Goal: Communication & Community: Answer question/provide support

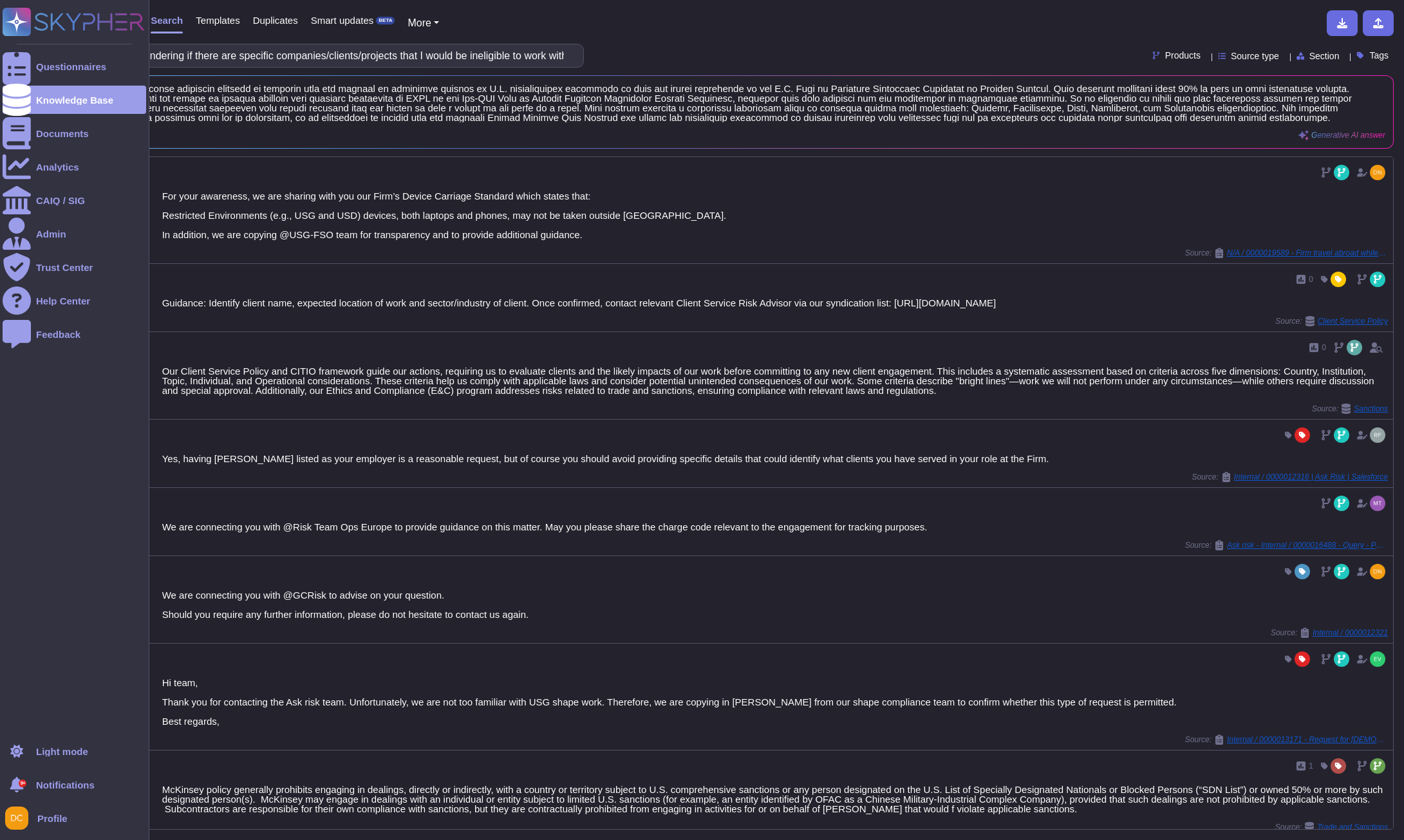
scroll to position [516, 0]
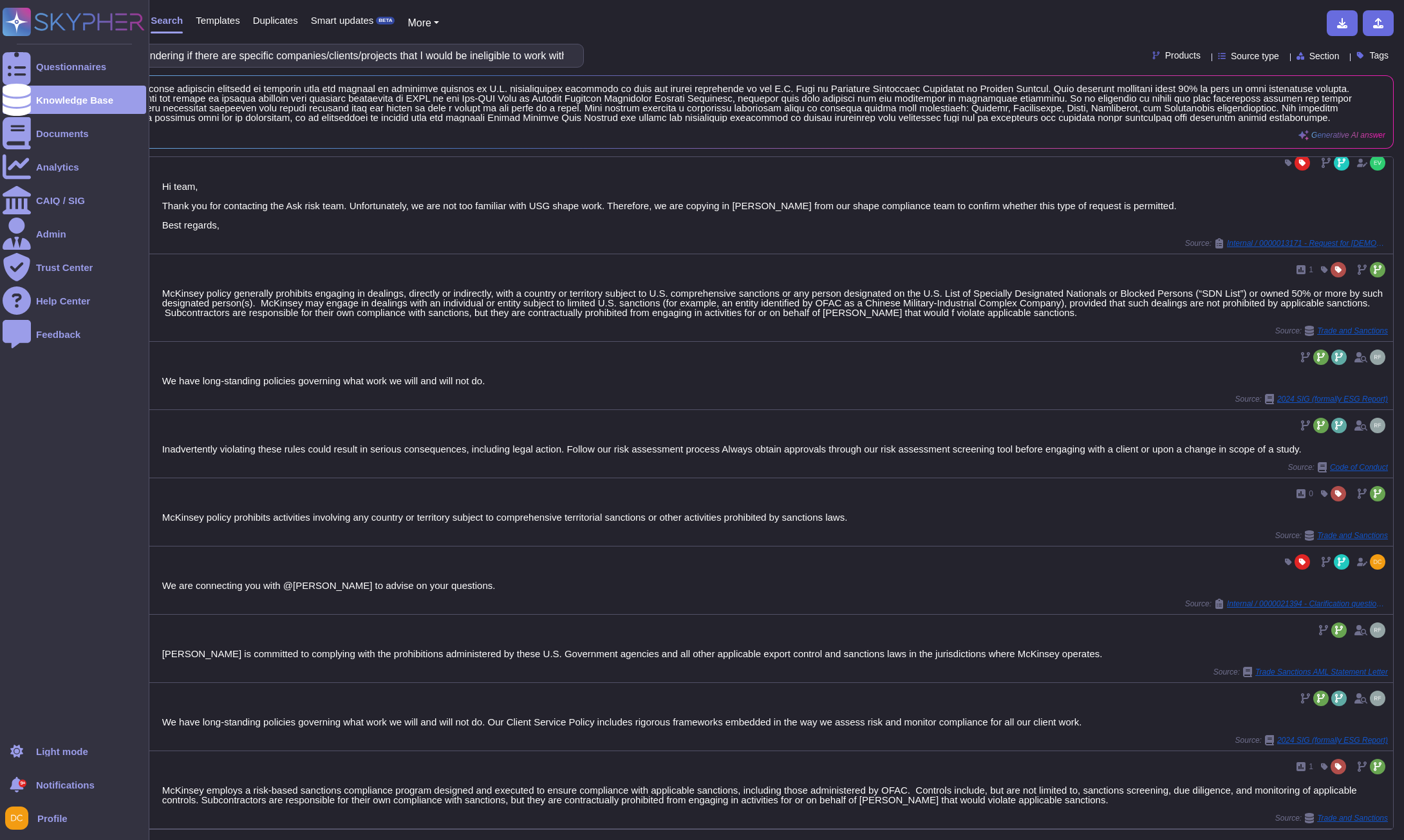
click at [22, 50] on div "Questionnaires Knowledge Base Documents Analytics CAIQ / SIG Admin Trust Center…" at bounding box center [74, 368] width 144 height 722
click at [24, 61] on div at bounding box center [17, 66] width 28 height 28
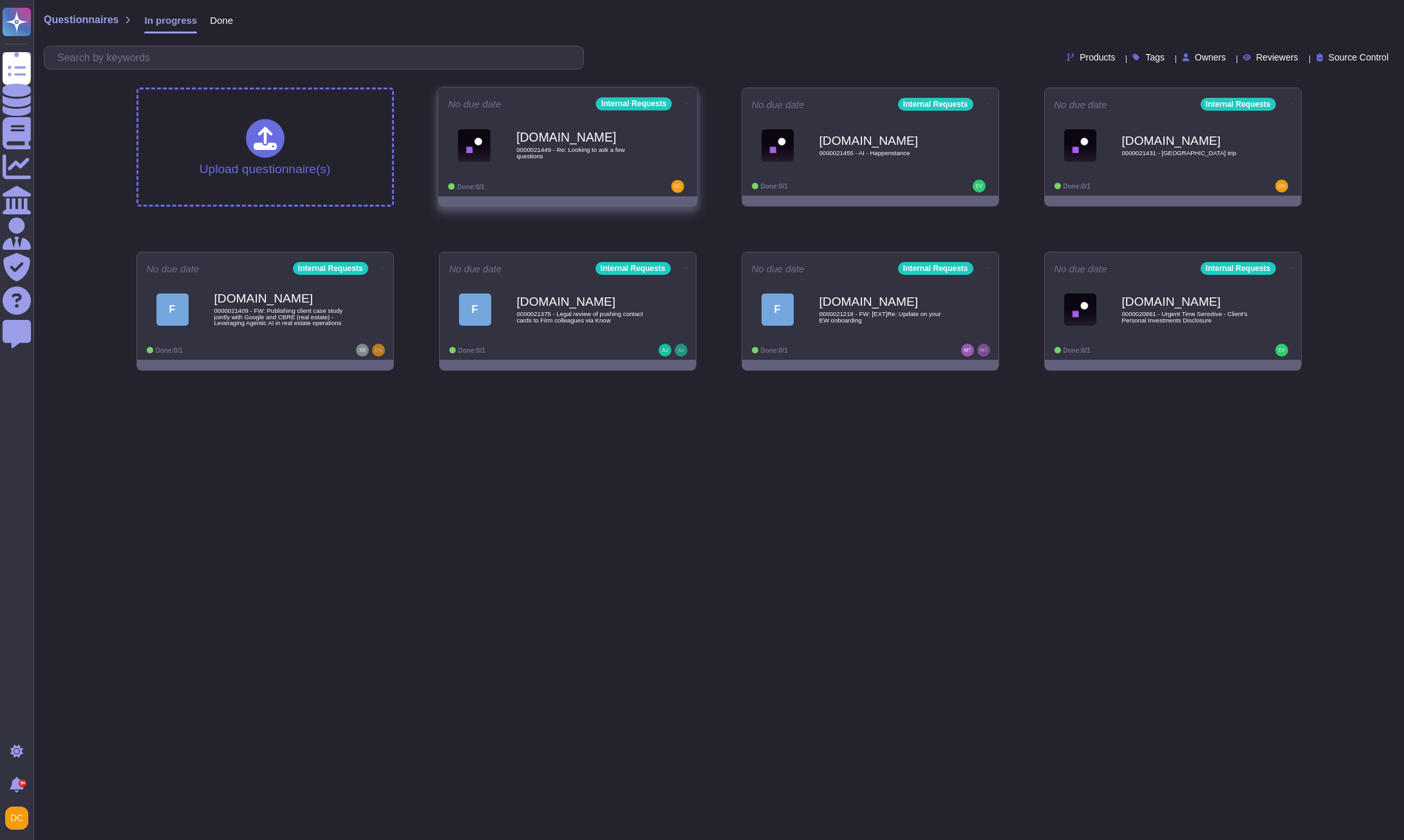
click at [582, 147] on span "0000021449 - Re: Looking to ask a few questions" at bounding box center [582, 153] width 130 height 12
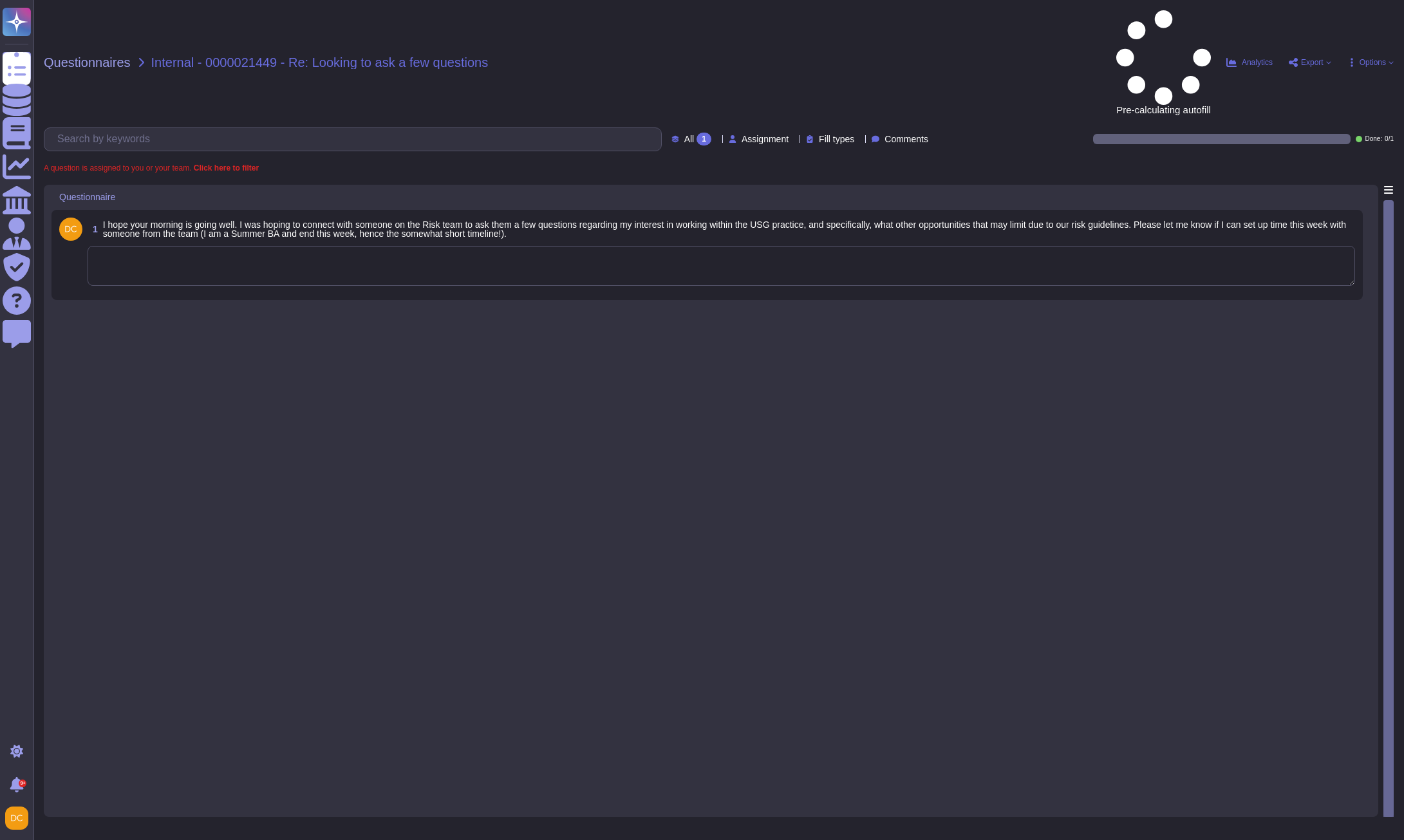
click at [278, 246] on textarea at bounding box center [721, 266] width 1268 height 40
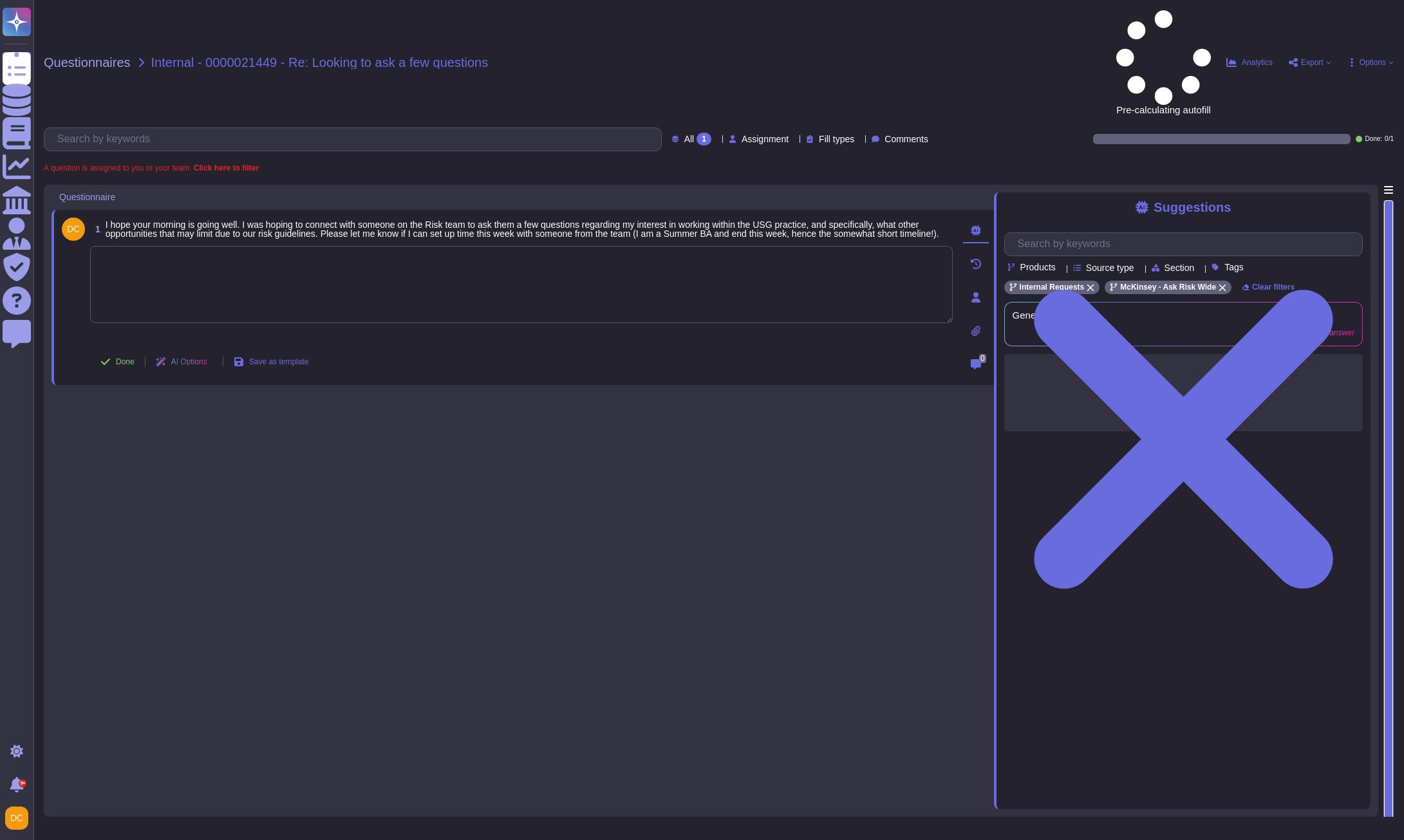
paste textarea "Thanks for the additional information. In this case, I would recommend checking…"
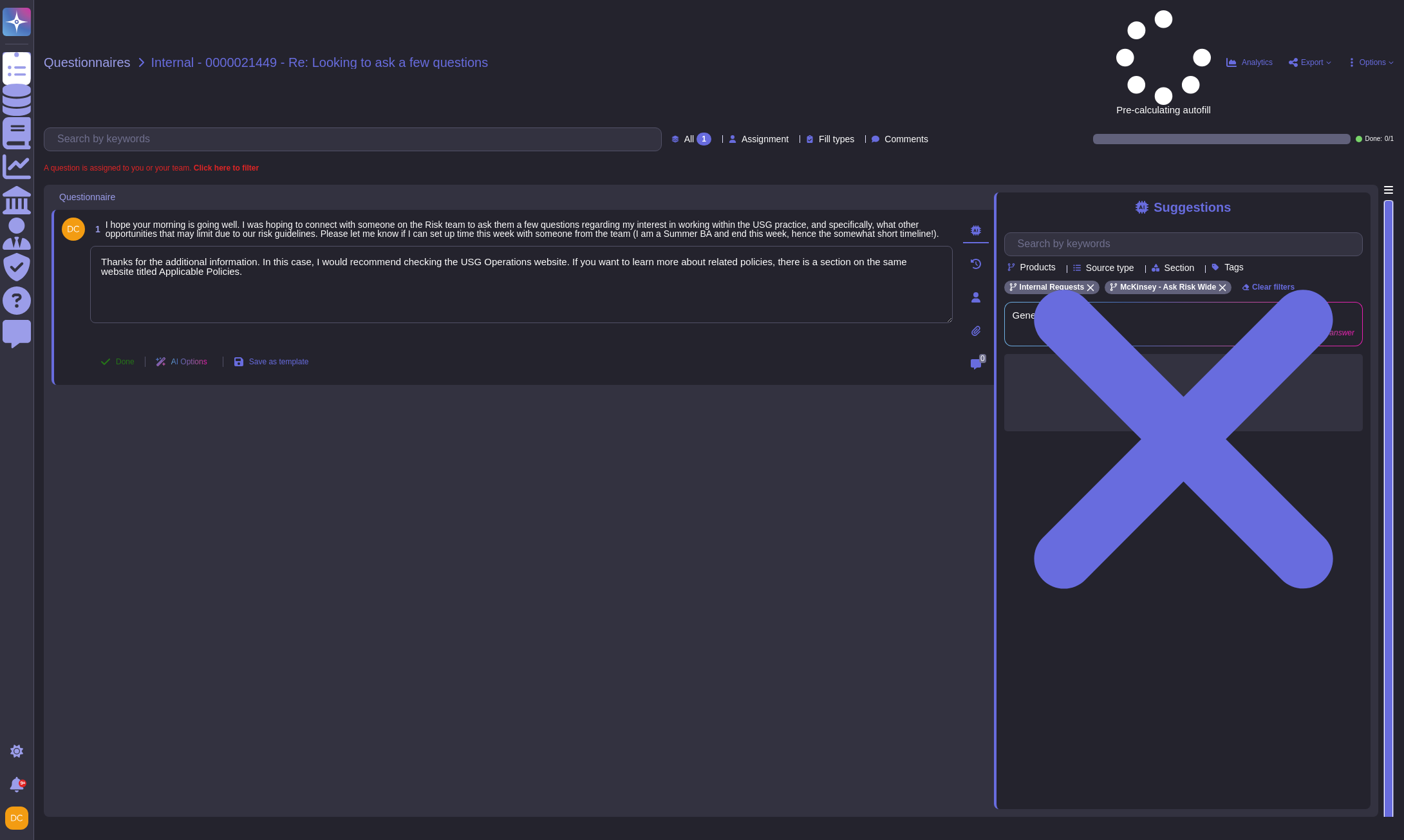
type textarea "Thanks for the additional information. In this case, I would recommend checking…"
click at [130, 358] on span "Done" at bounding box center [125, 361] width 18 height 7
